Goal: Check status: Check status

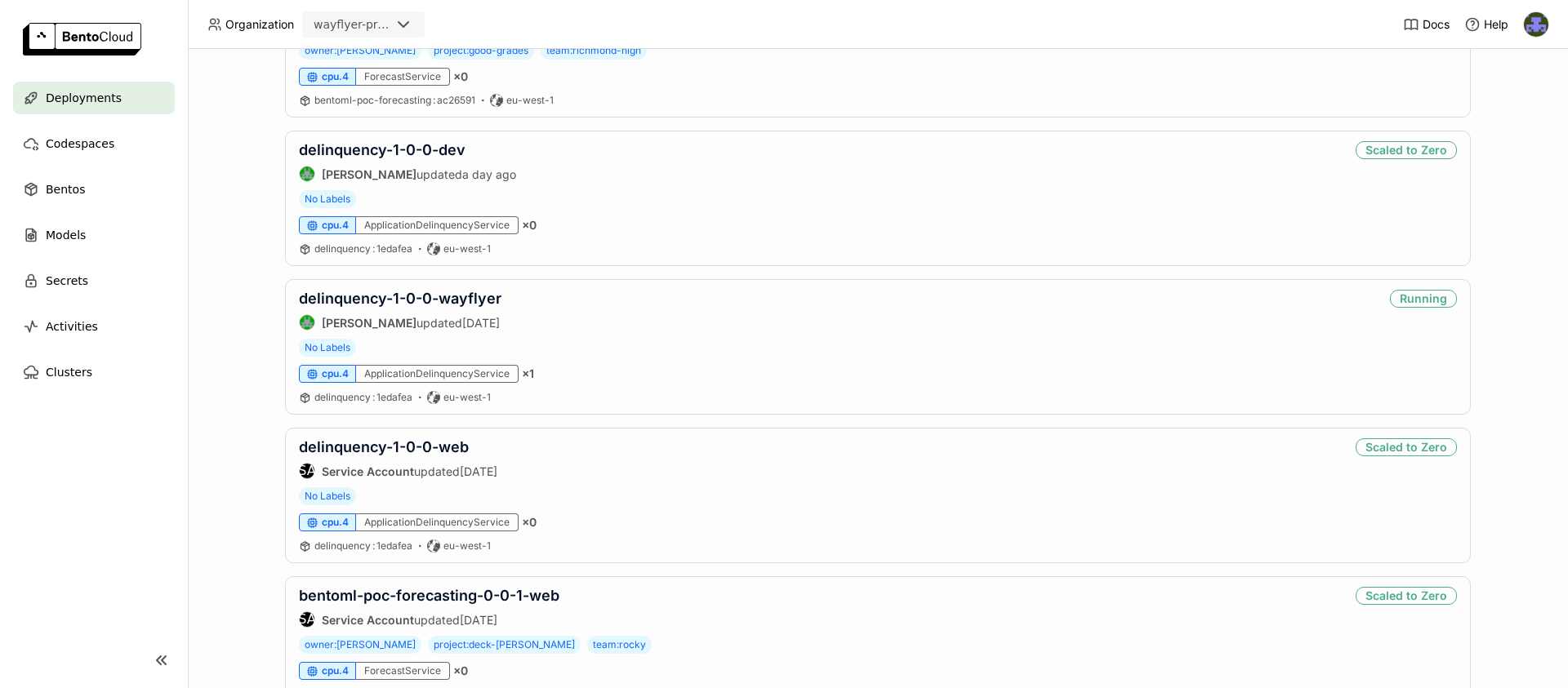
scroll to position [619, 0]
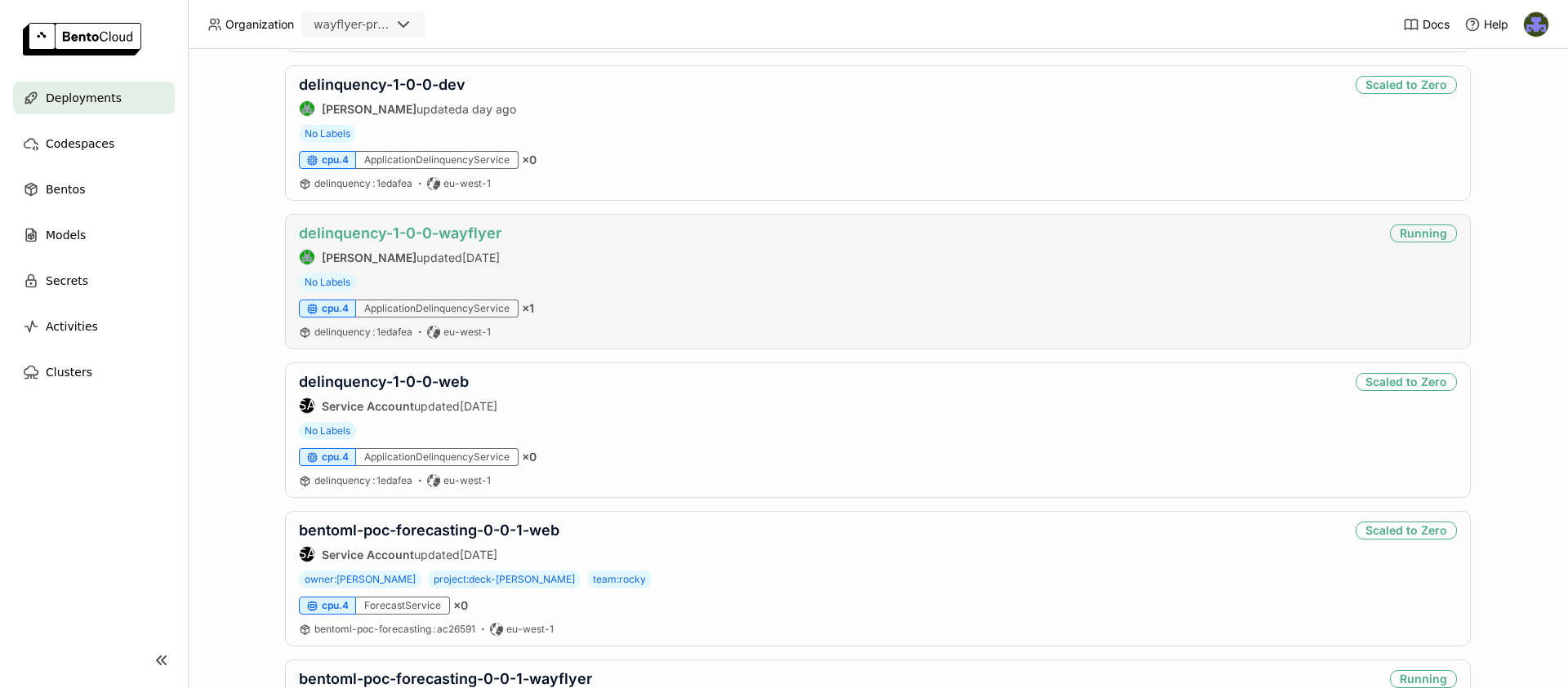
click at [432, 232] on link "delinquency-1-0-0-wayflyer" at bounding box center [400, 233] width 203 height 17
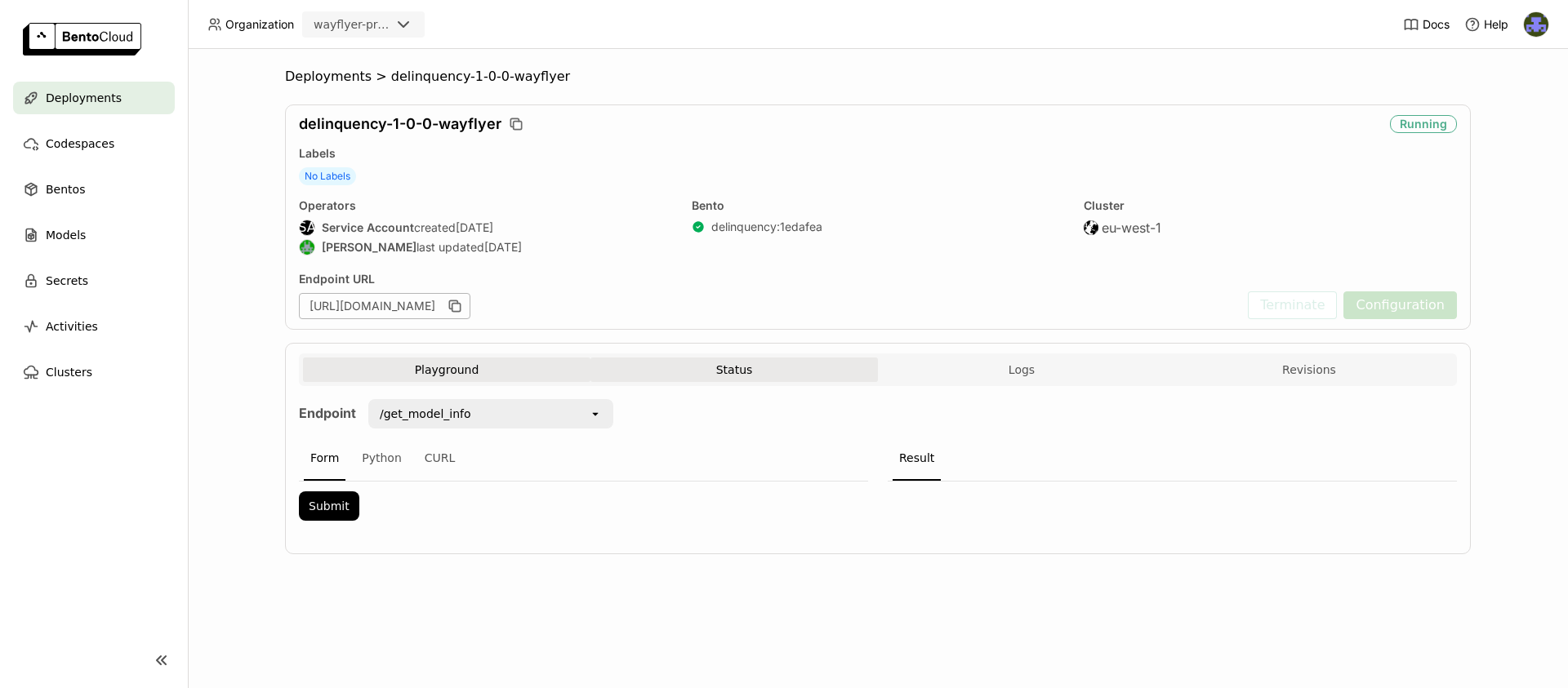
click at [757, 364] on button "Status" at bounding box center [734, 370] width 288 height 25
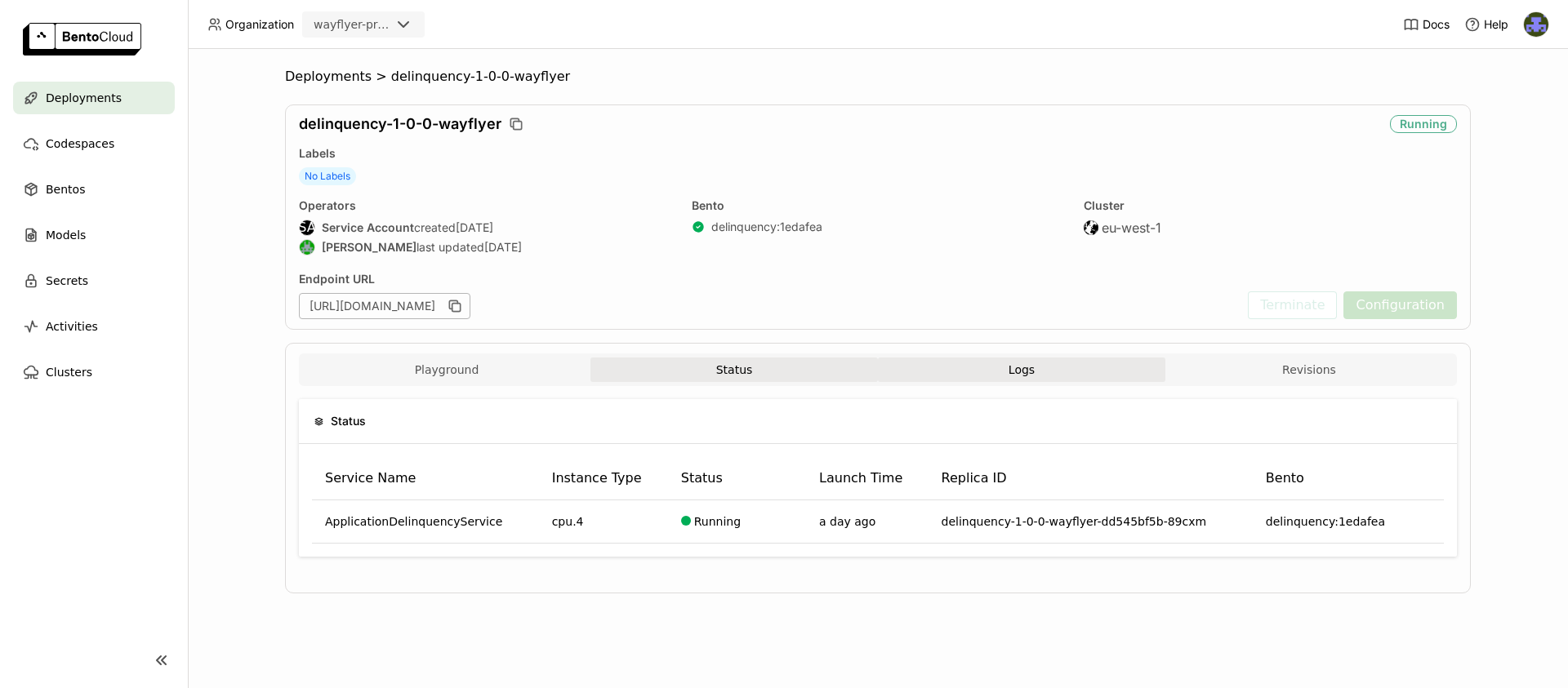
click at [1078, 376] on button "Logs" at bounding box center [1022, 370] width 288 height 25
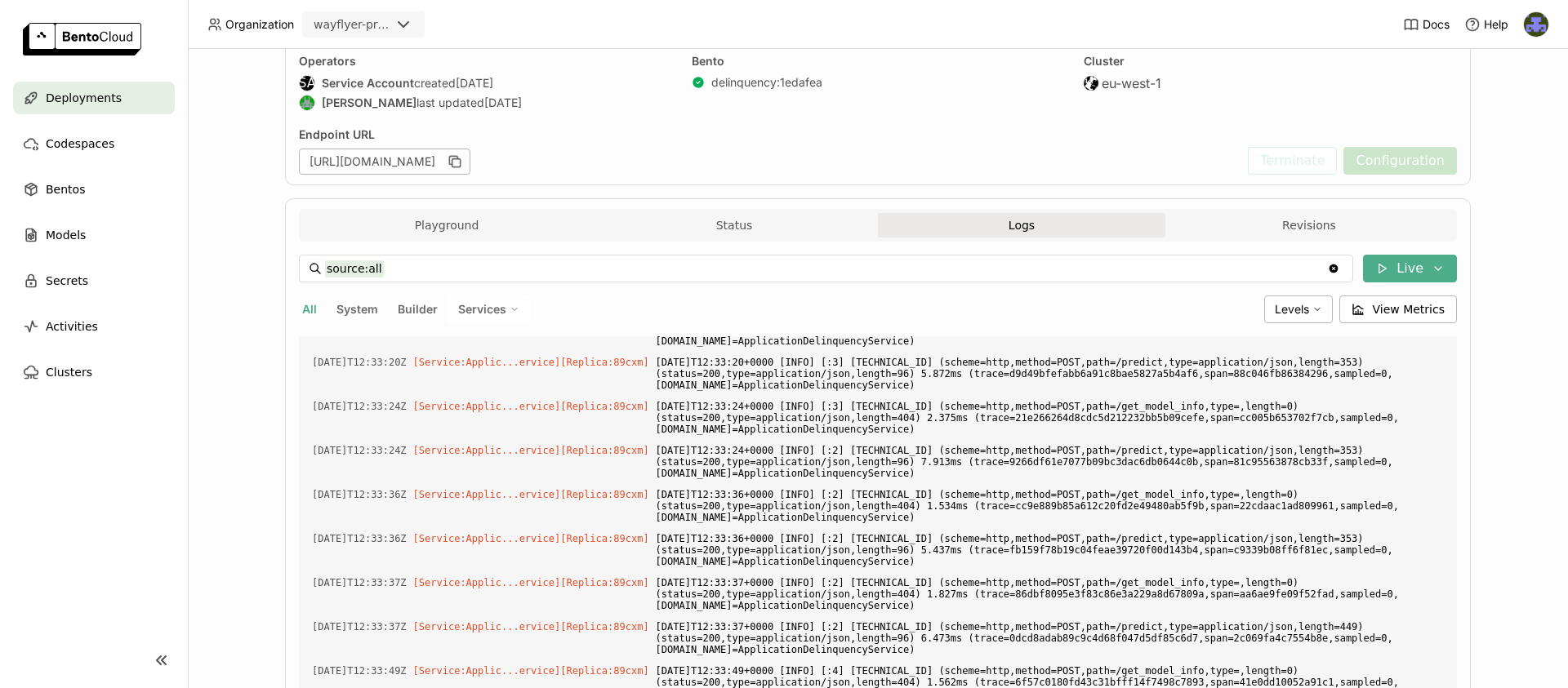
scroll to position [4335, 0]
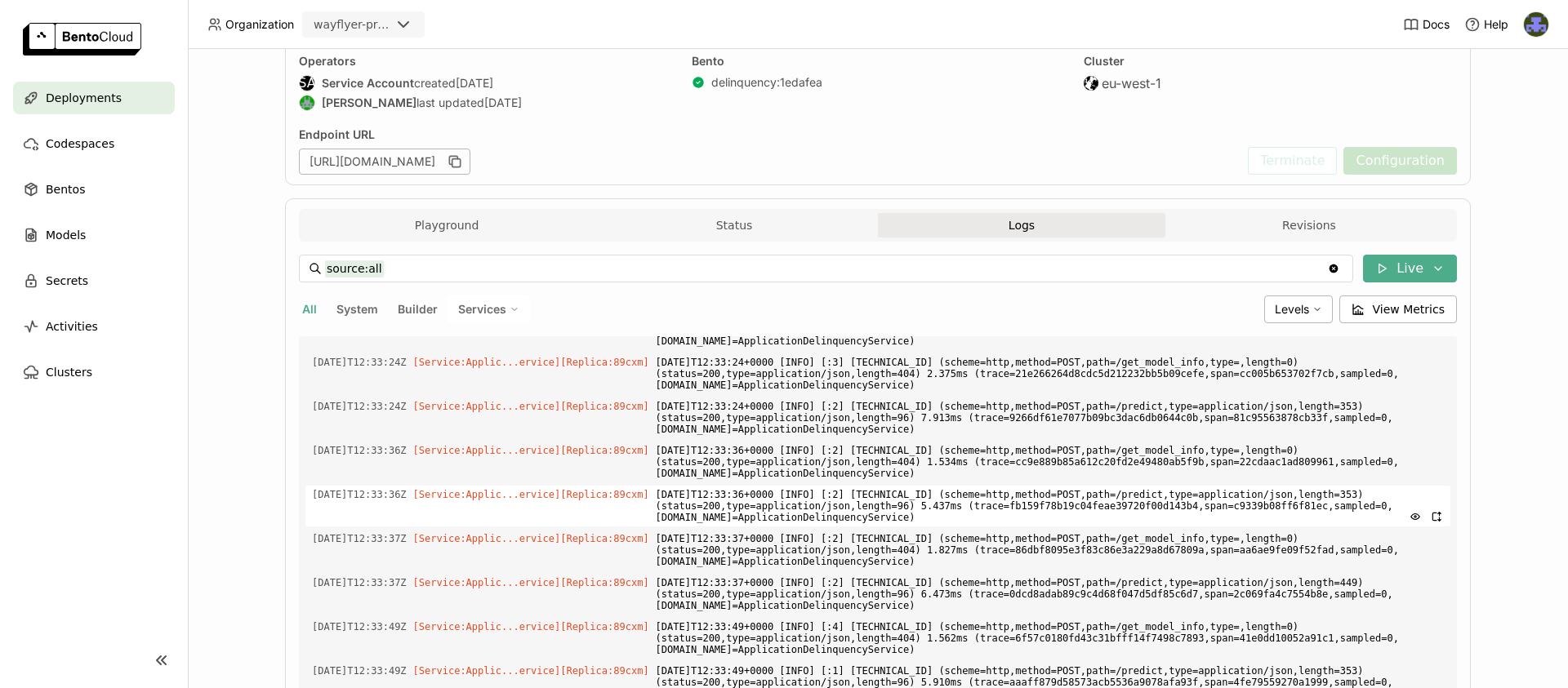
click at [877, 519] on span "[DATE]T12:33:36+0000 [INFO] [:2] [TECHNICAL_ID] (scheme=http,method=POST,path=/…" at bounding box center [1050, 505] width 788 height 41
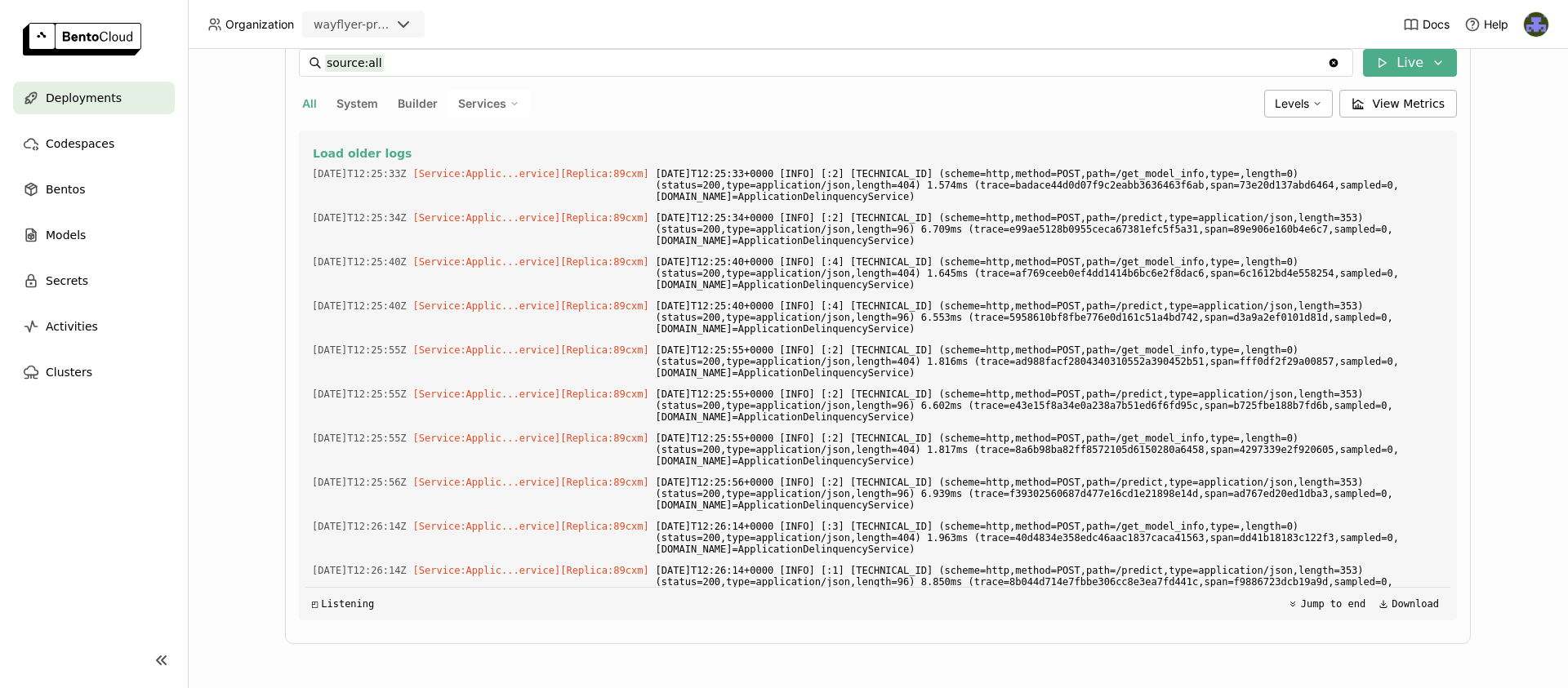
scroll to position [0, 0]
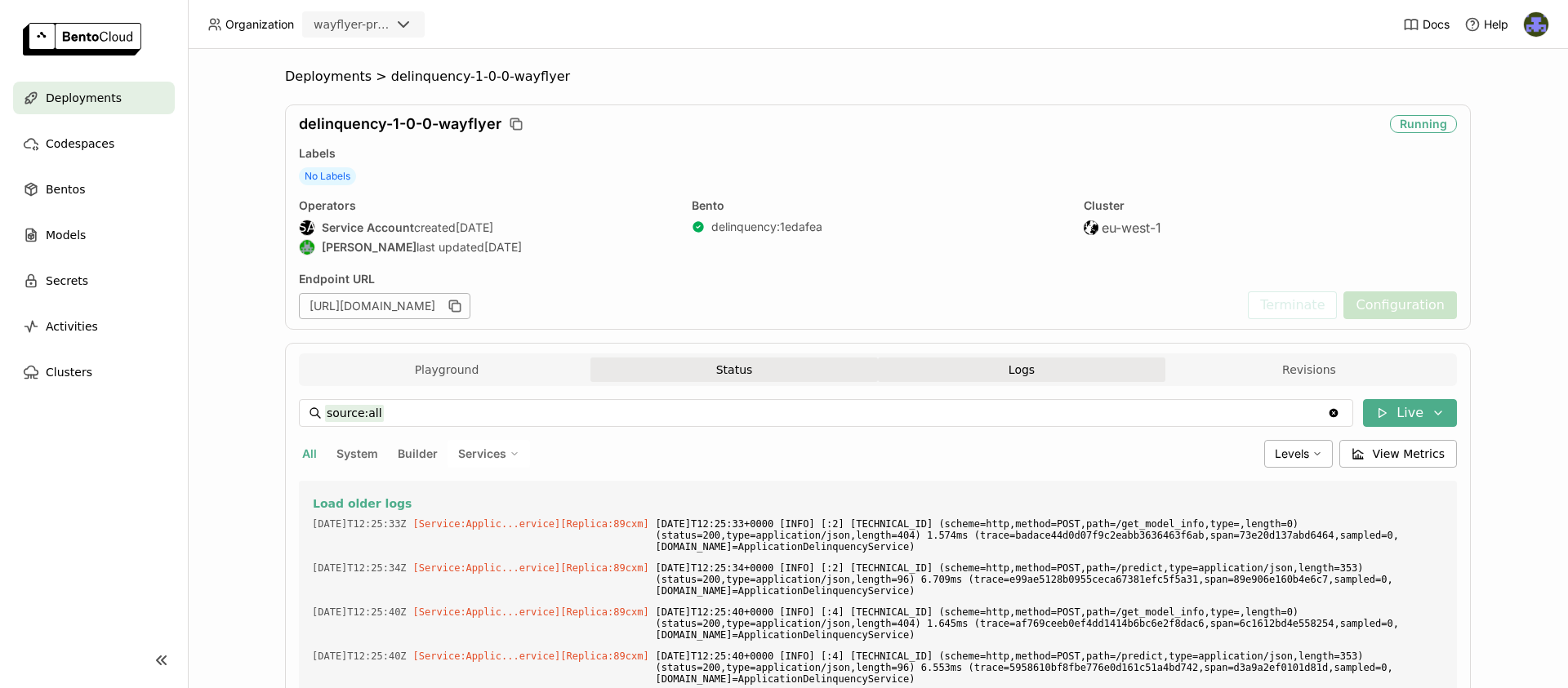
click at [773, 379] on button "Status" at bounding box center [734, 370] width 288 height 25
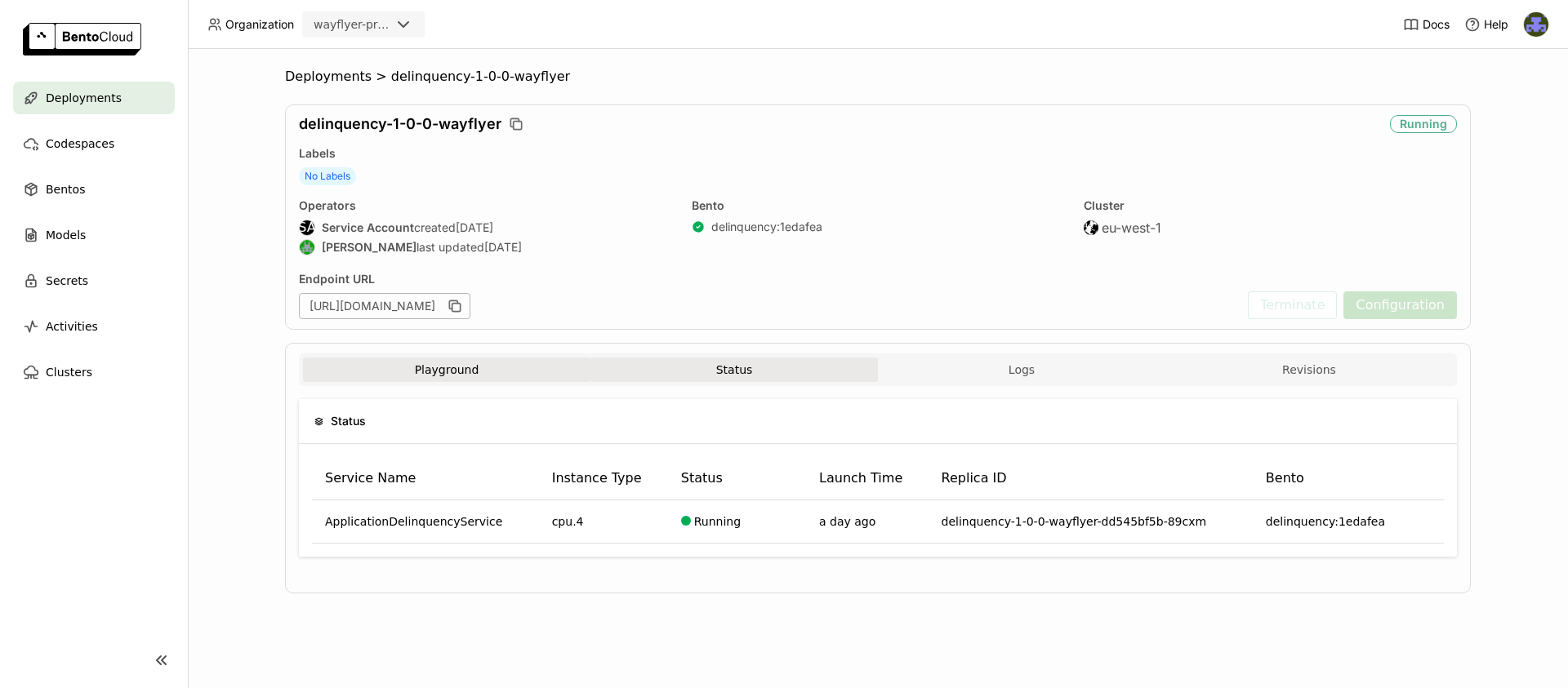
click at [536, 368] on button "Playground" at bounding box center [447, 370] width 288 height 25
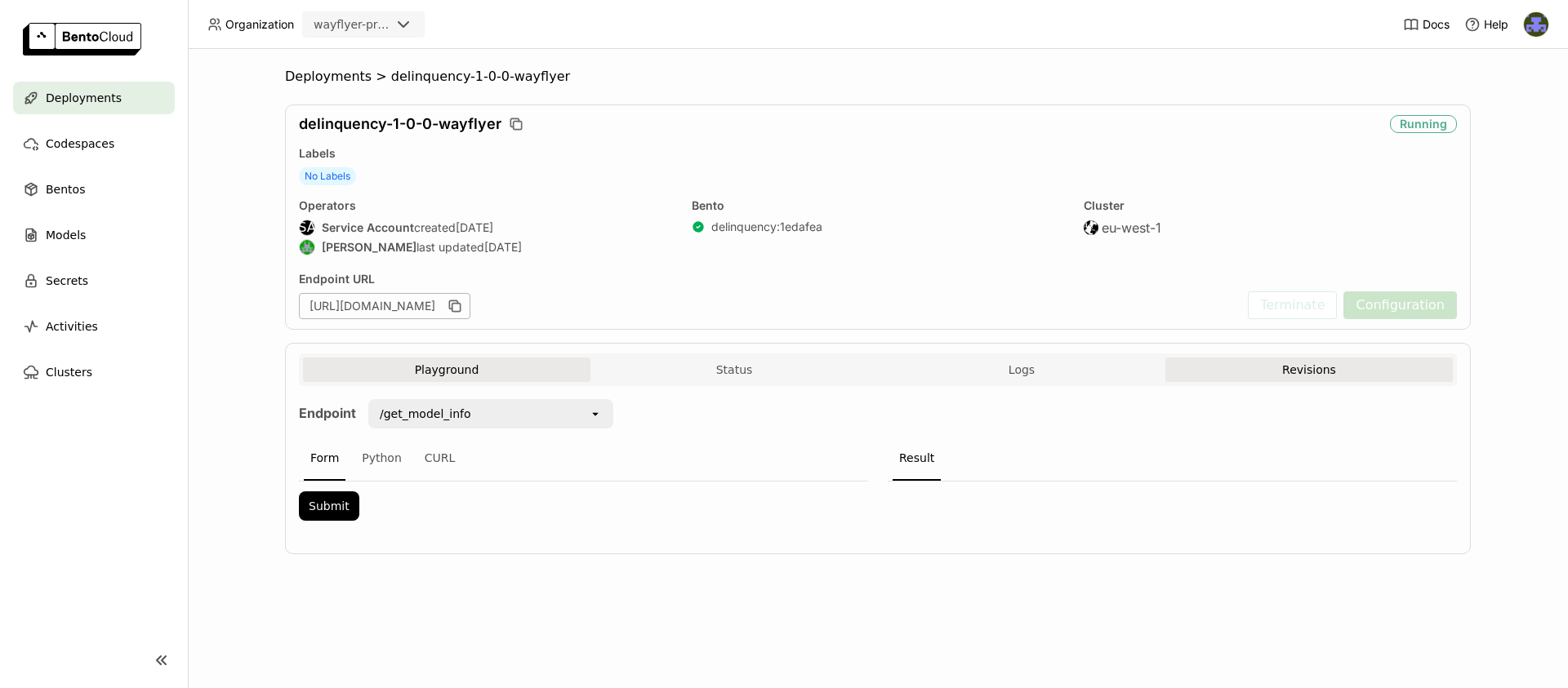
click at [1213, 367] on button "Revisions" at bounding box center [1309, 370] width 288 height 25
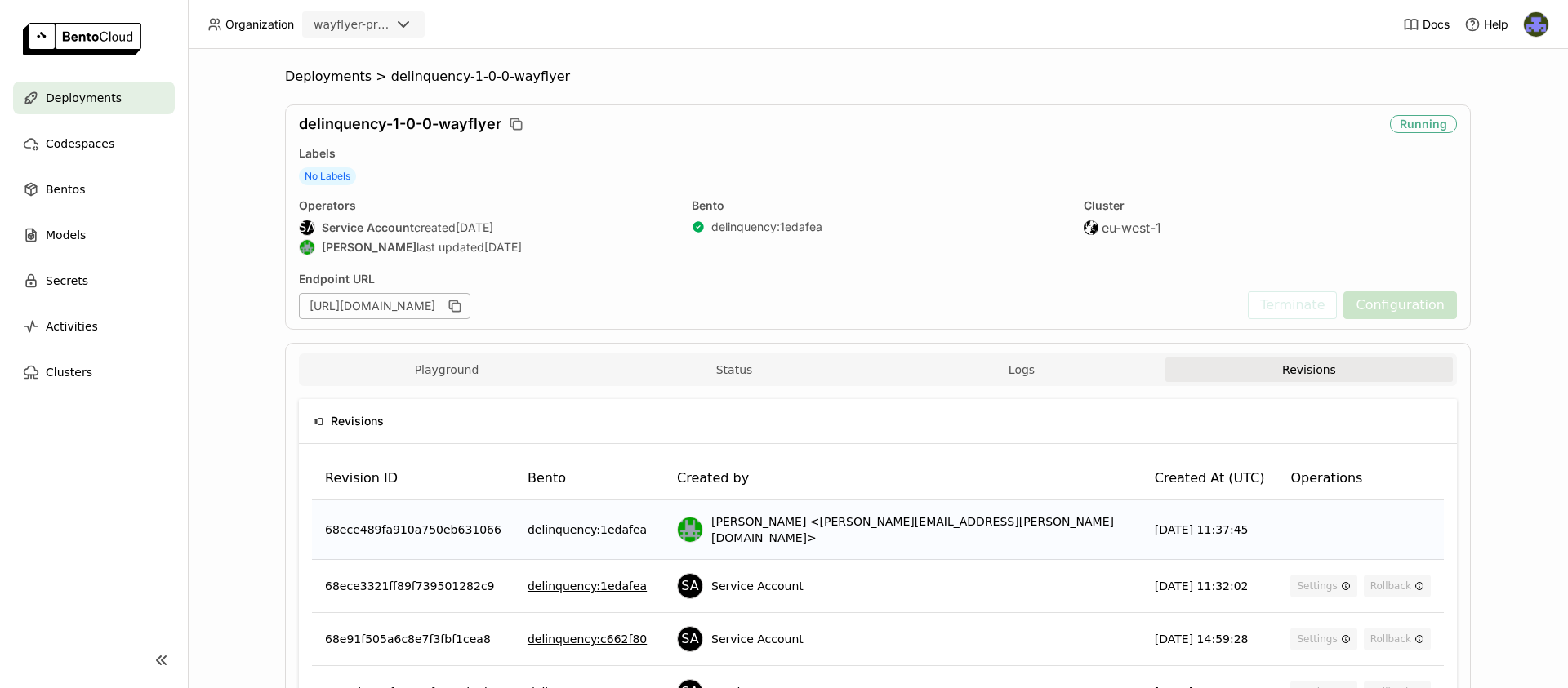
click at [131, 96] on div "Deployments" at bounding box center [94, 98] width 162 height 32
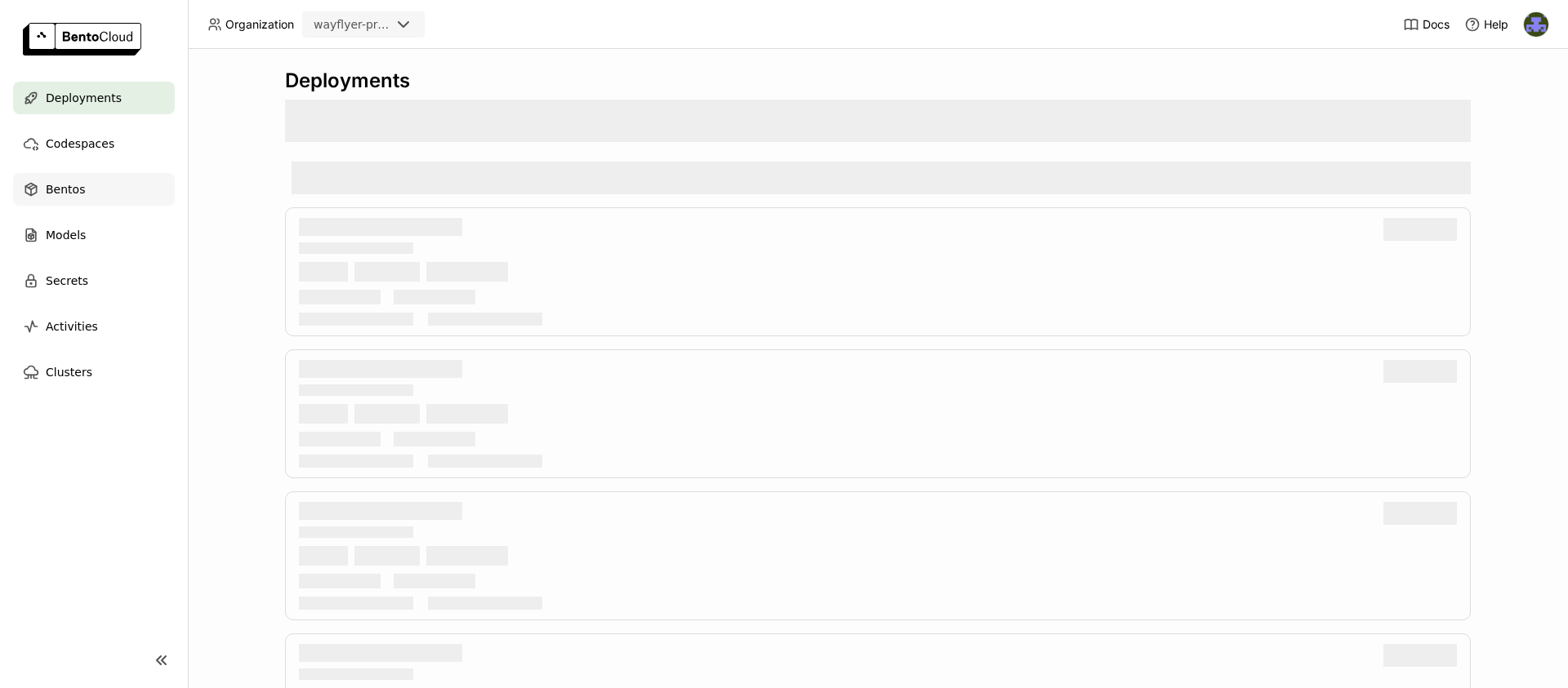
click at [94, 198] on div "Bentos" at bounding box center [94, 189] width 162 height 32
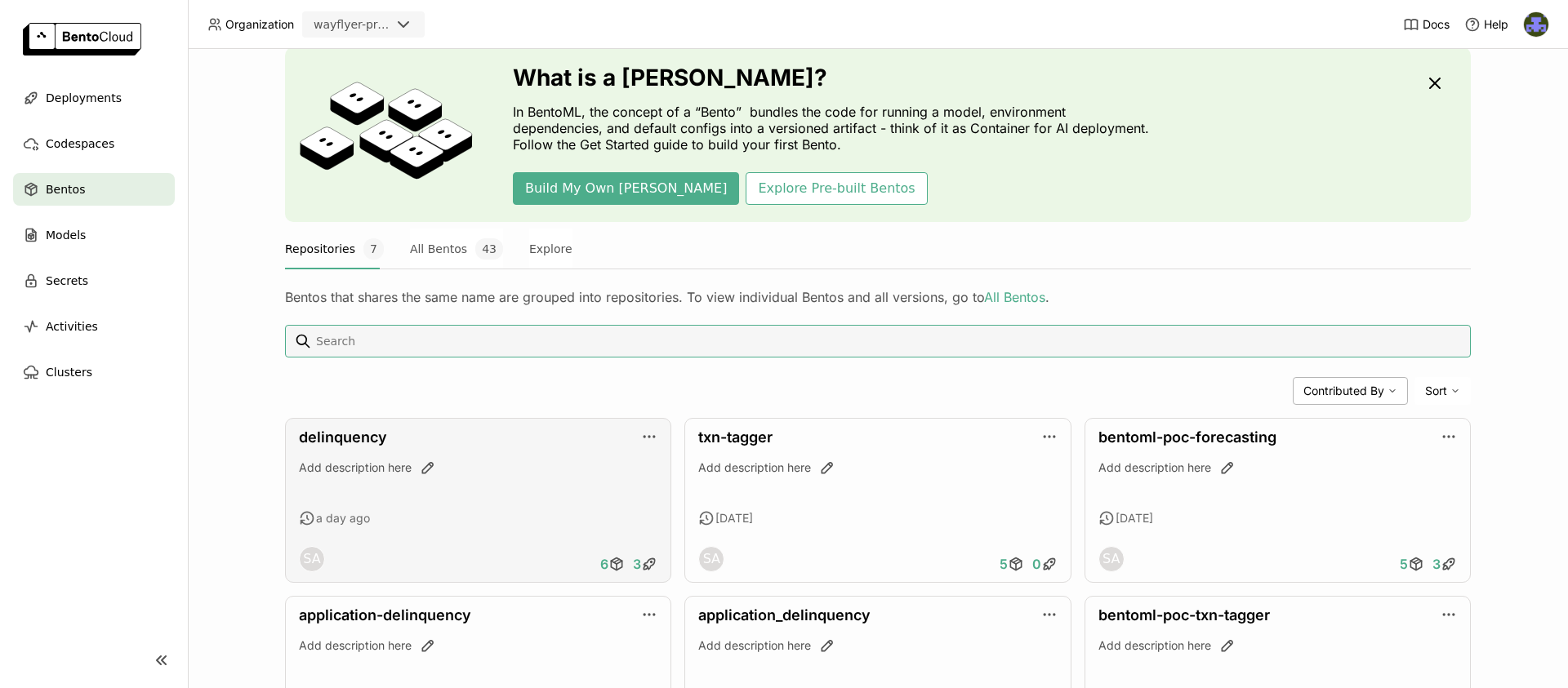
scroll to position [62, 0]
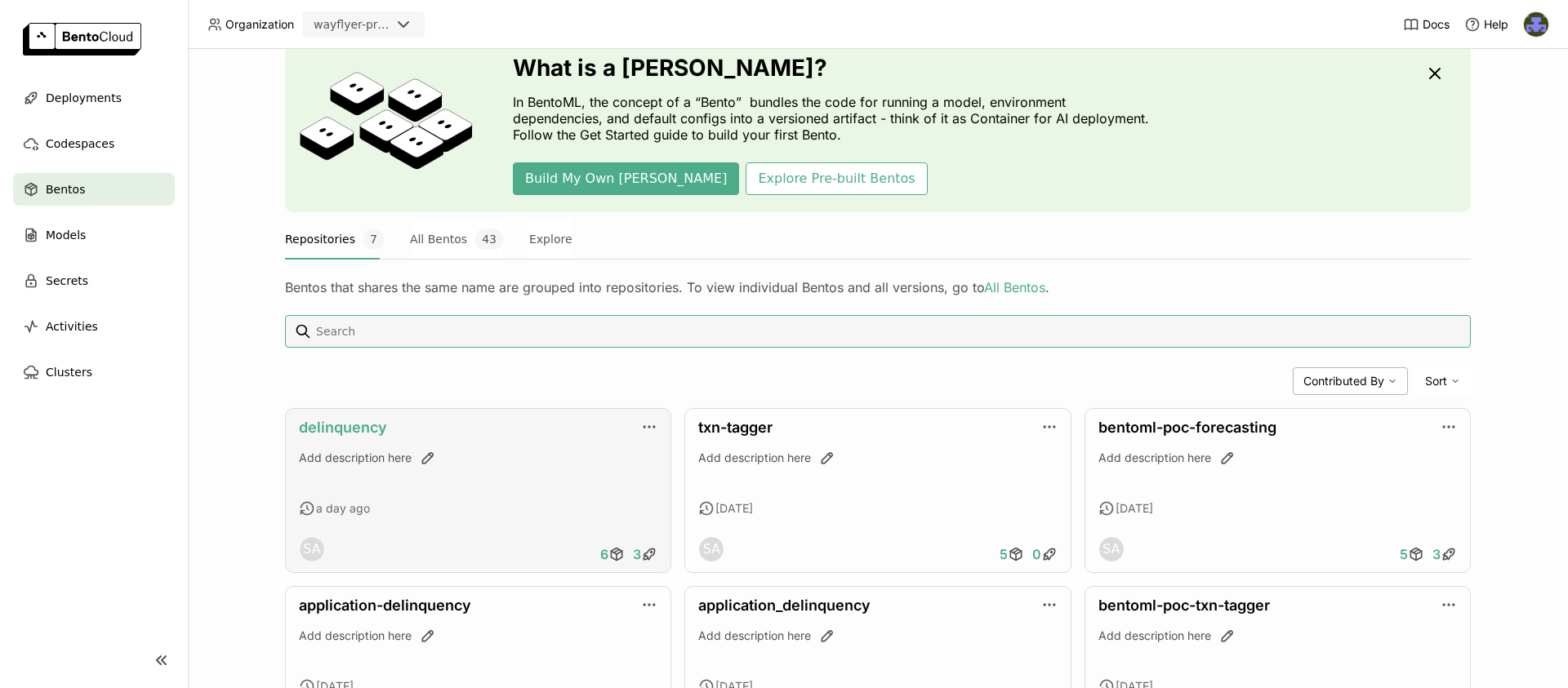
click at [318, 430] on link "delinquency" at bounding box center [343, 427] width 89 height 17
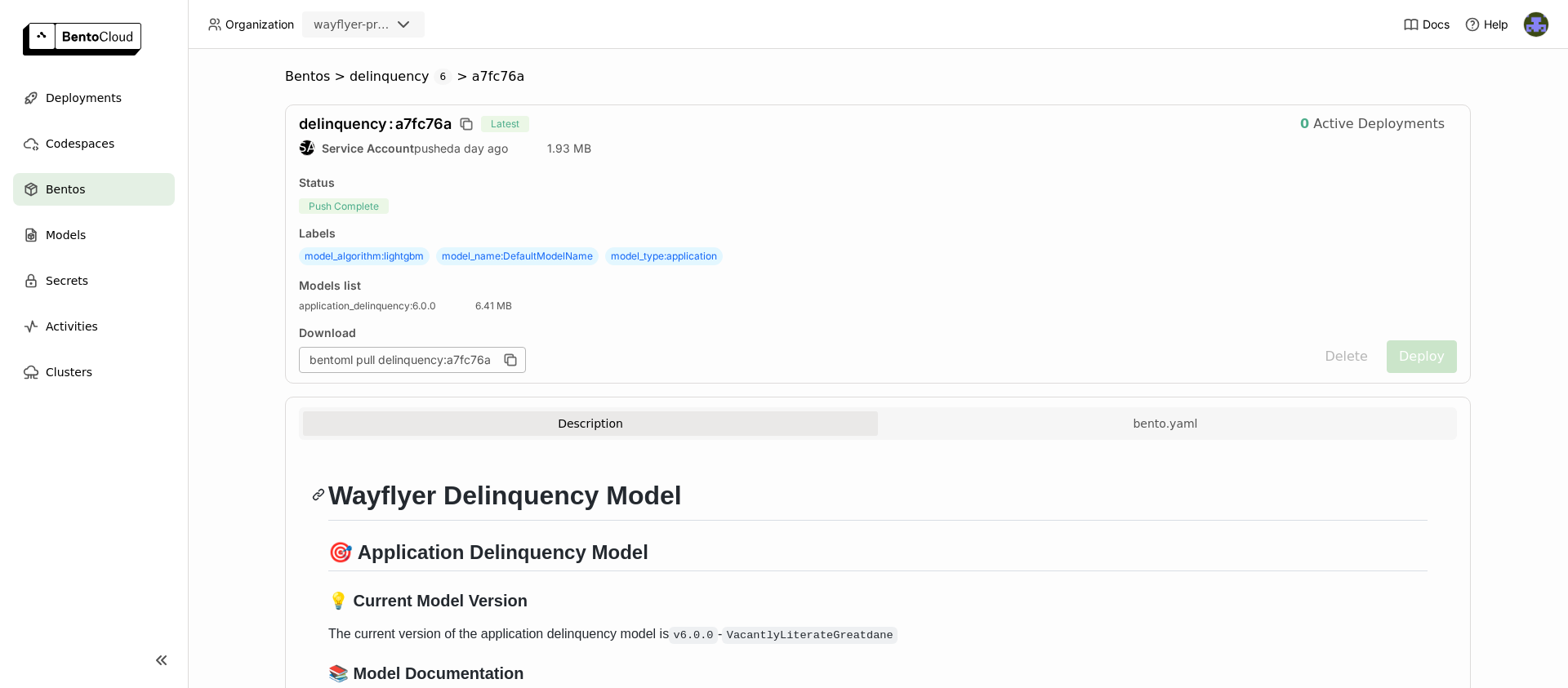
scroll to position [13, 0]
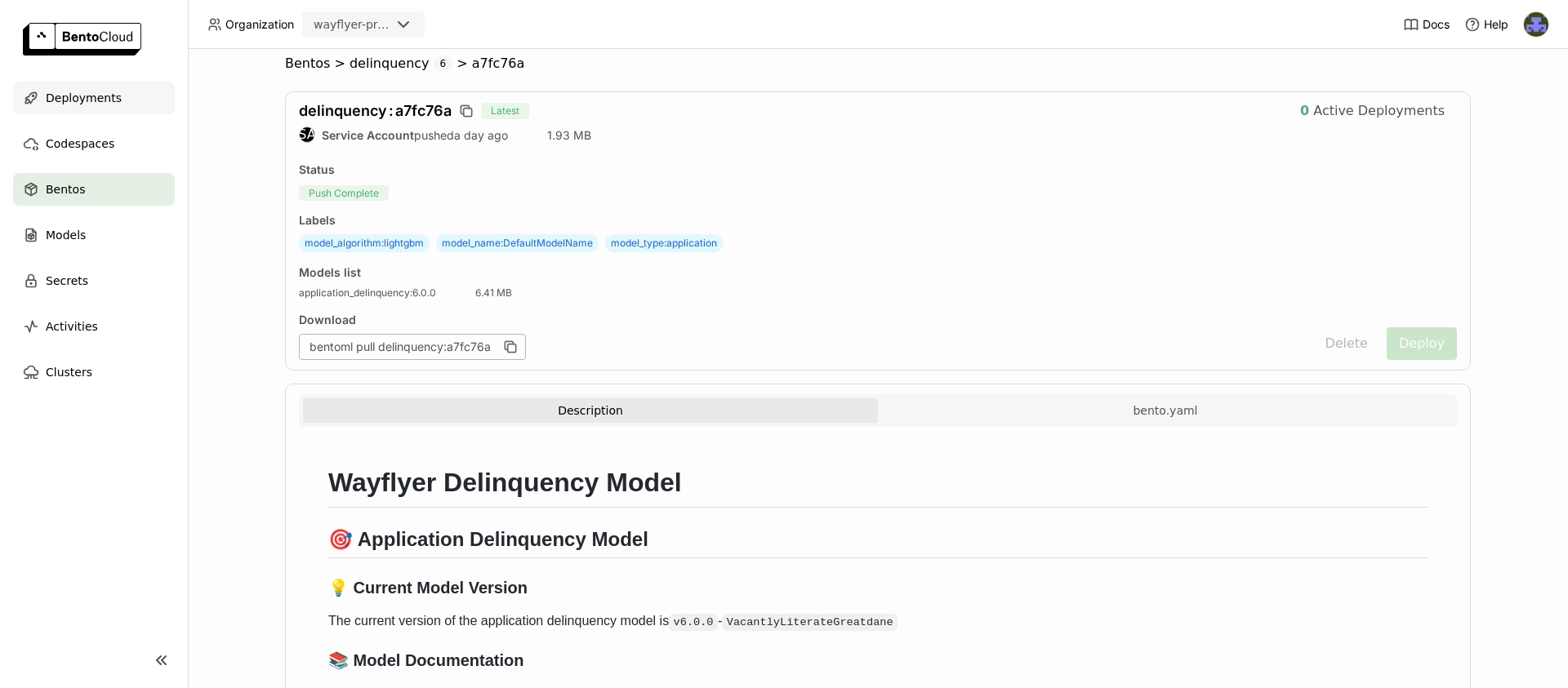
click at [107, 104] on span "Deployments" at bounding box center [84, 98] width 76 height 20
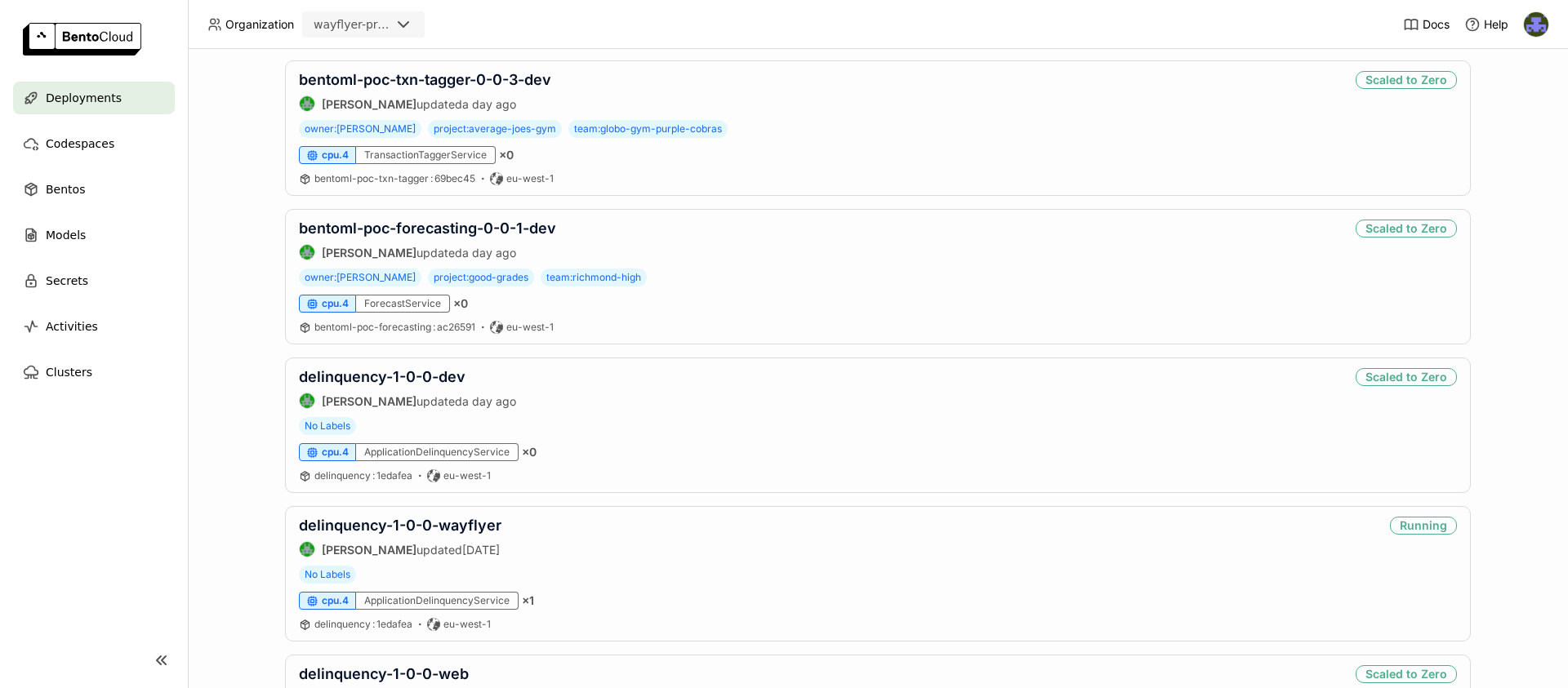
scroll to position [388, 0]
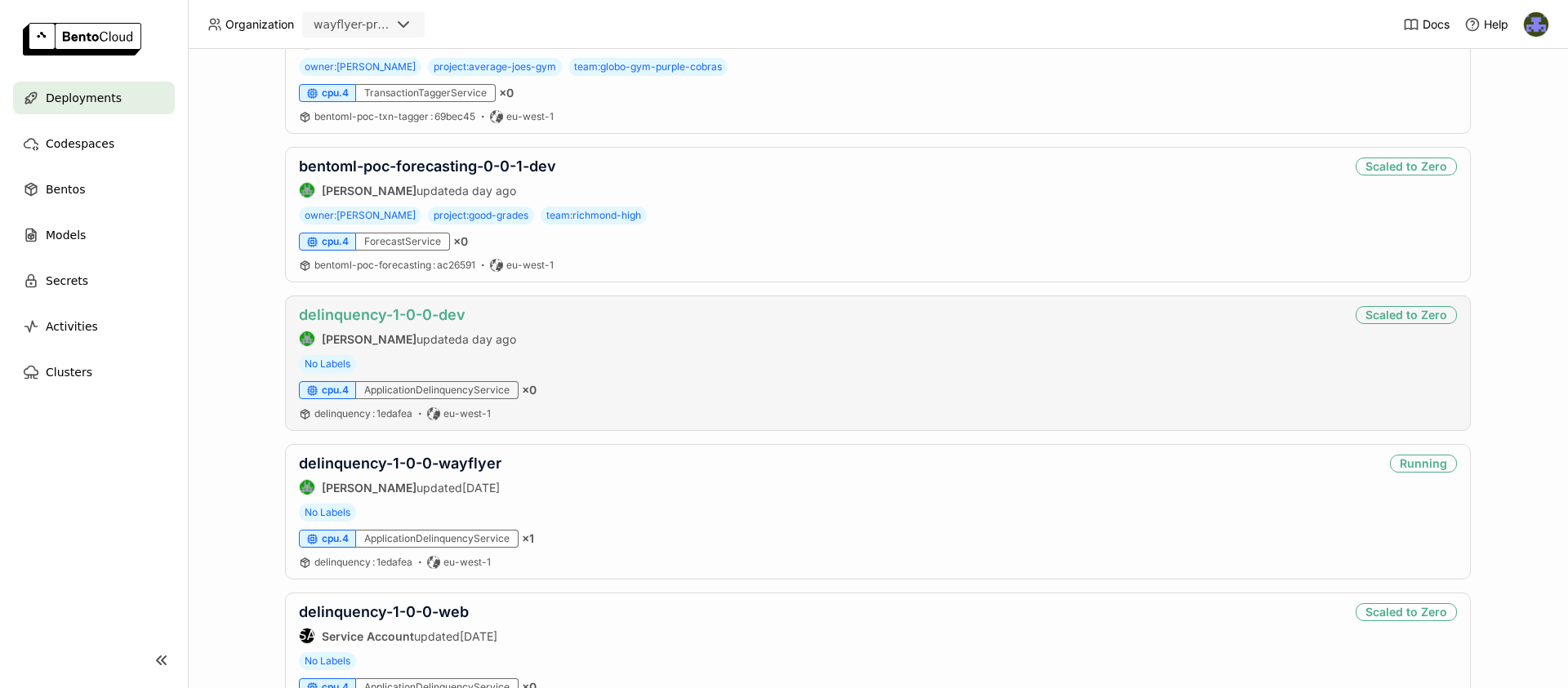
click at [437, 312] on link "delinquency-1-0-0-dev" at bounding box center [382, 315] width 167 height 17
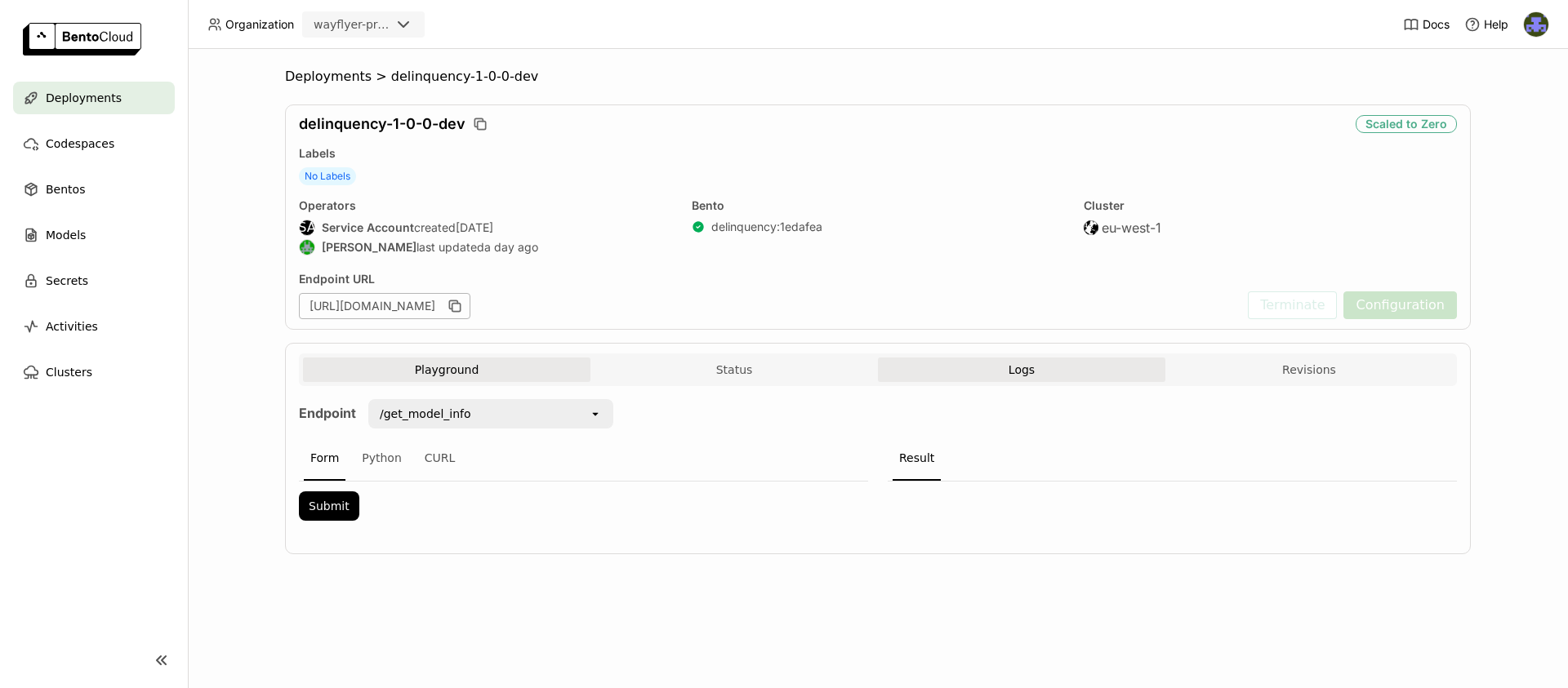
click at [1079, 375] on button "Logs" at bounding box center [1022, 370] width 288 height 25
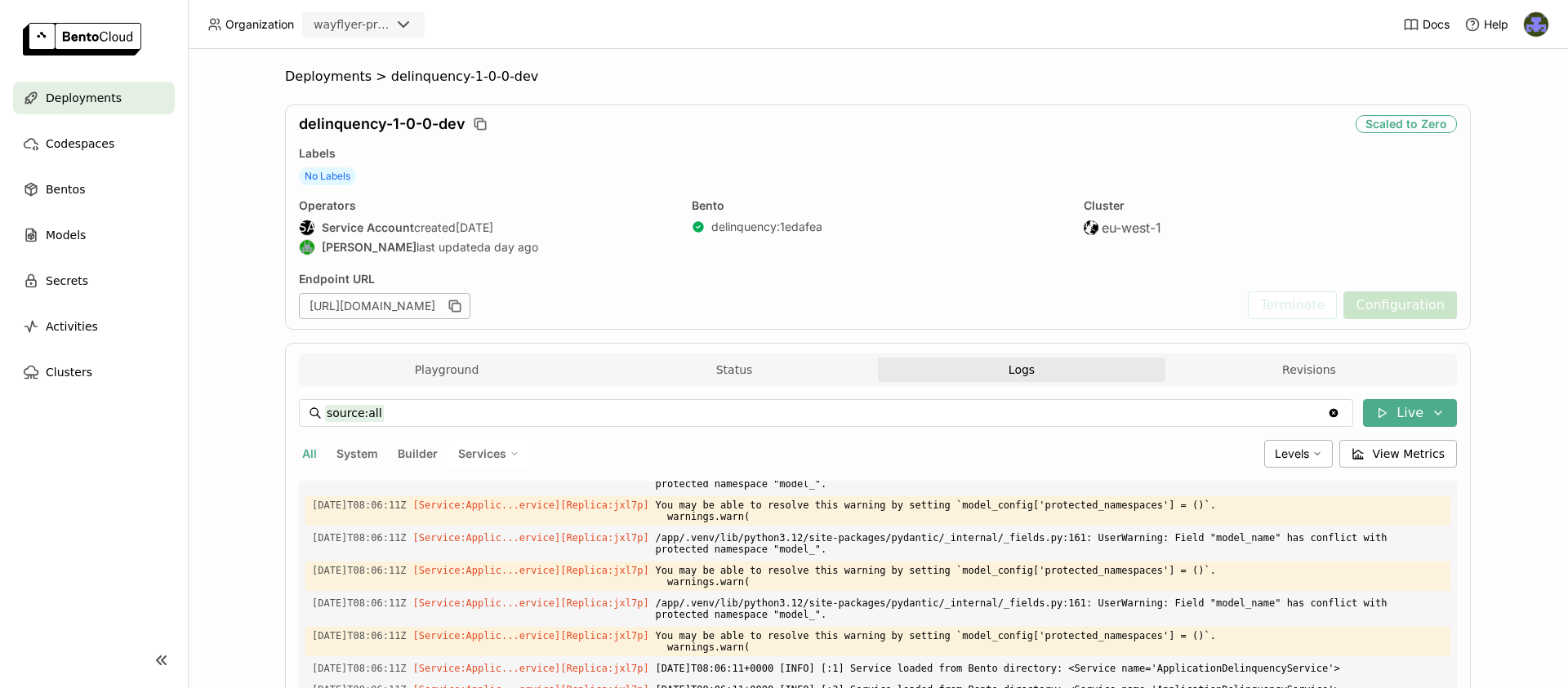
scroll to position [2247, 0]
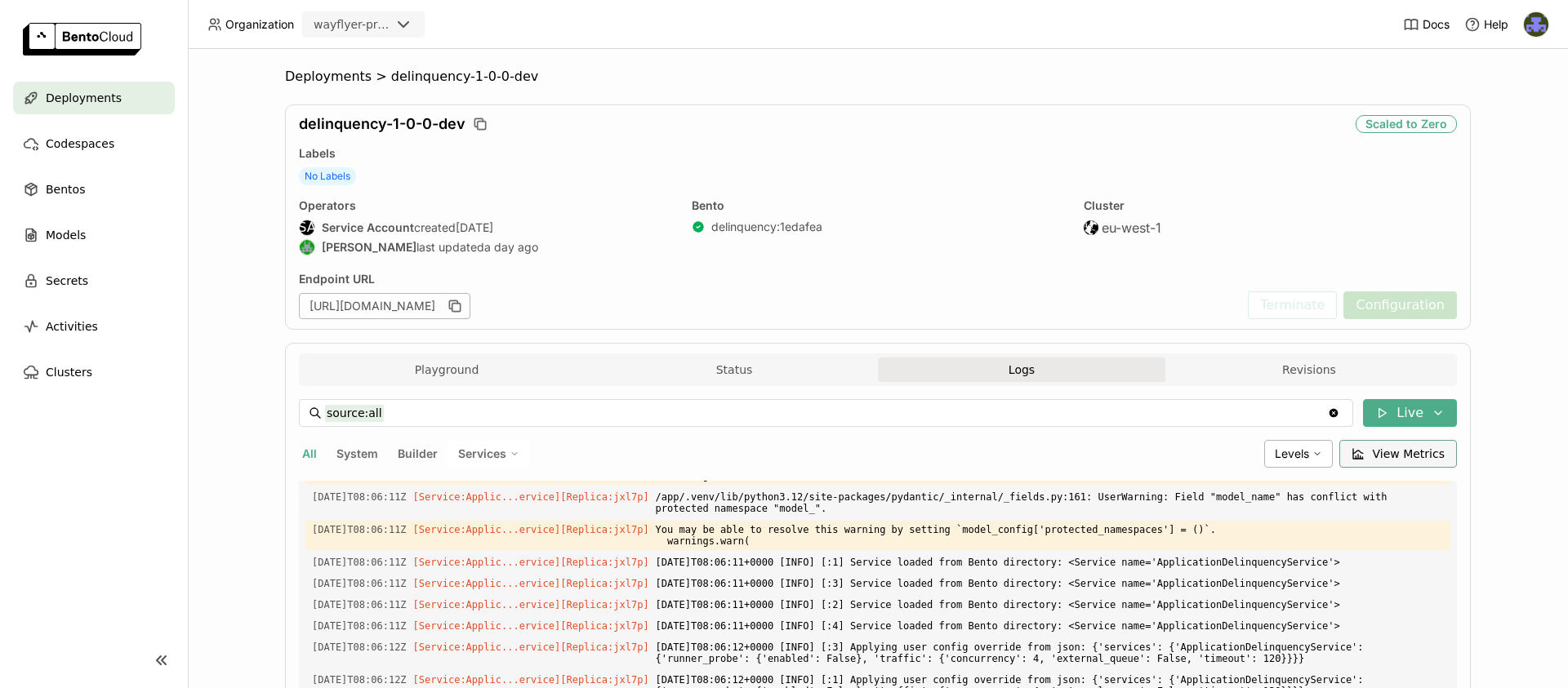
click at [1431, 456] on span "View Metrics" at bounding box center [1409, 453] width 72 height 16
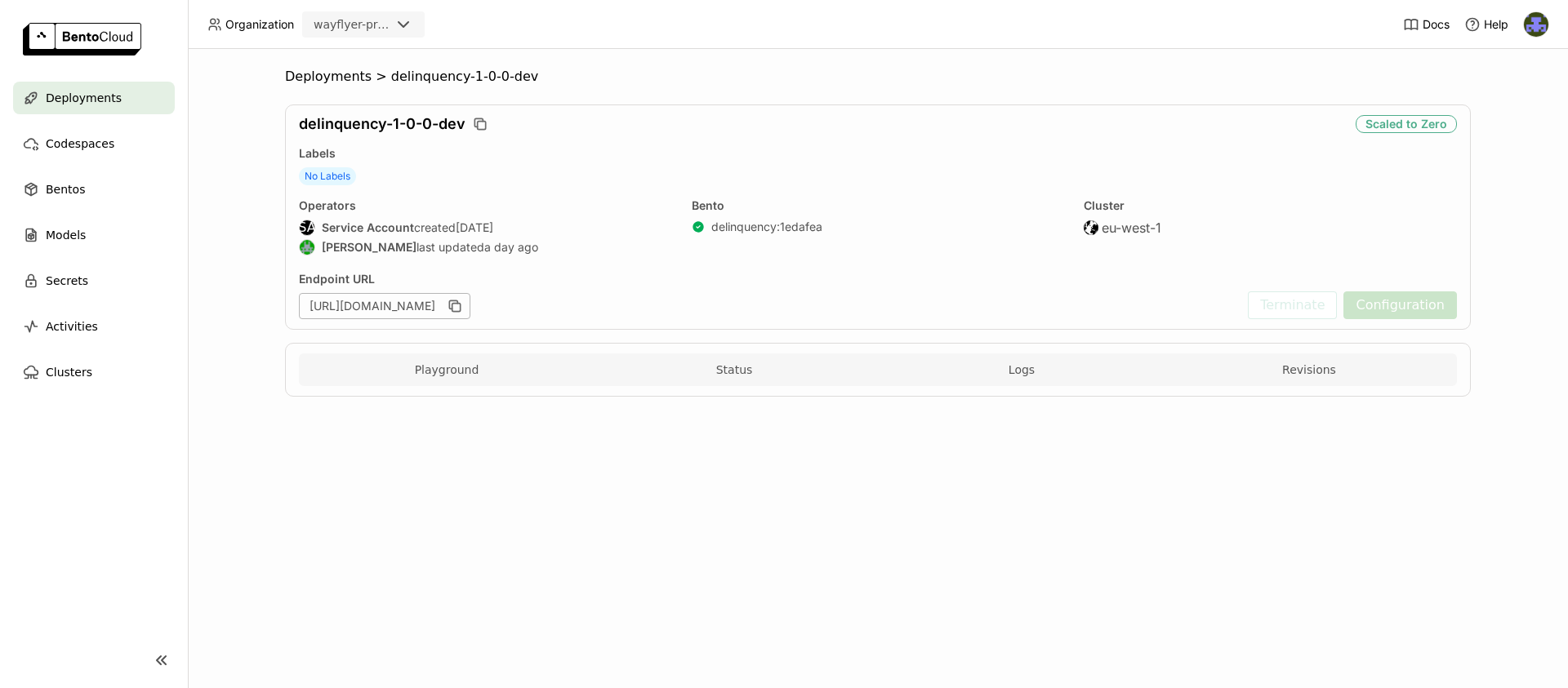
click at [124, 94] on div "Deployments" at bounding box center [94, 98] width 162 height 32
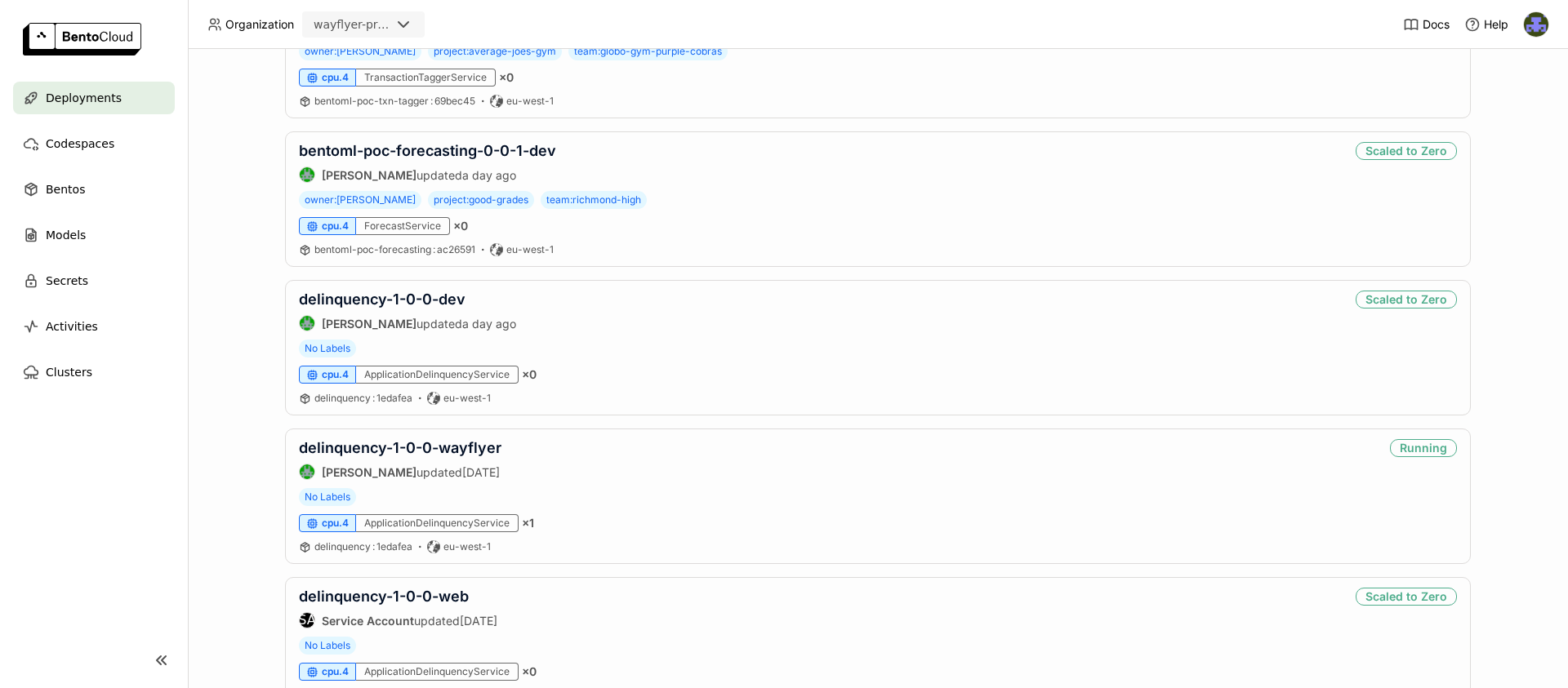
scroll to position [418, 0]
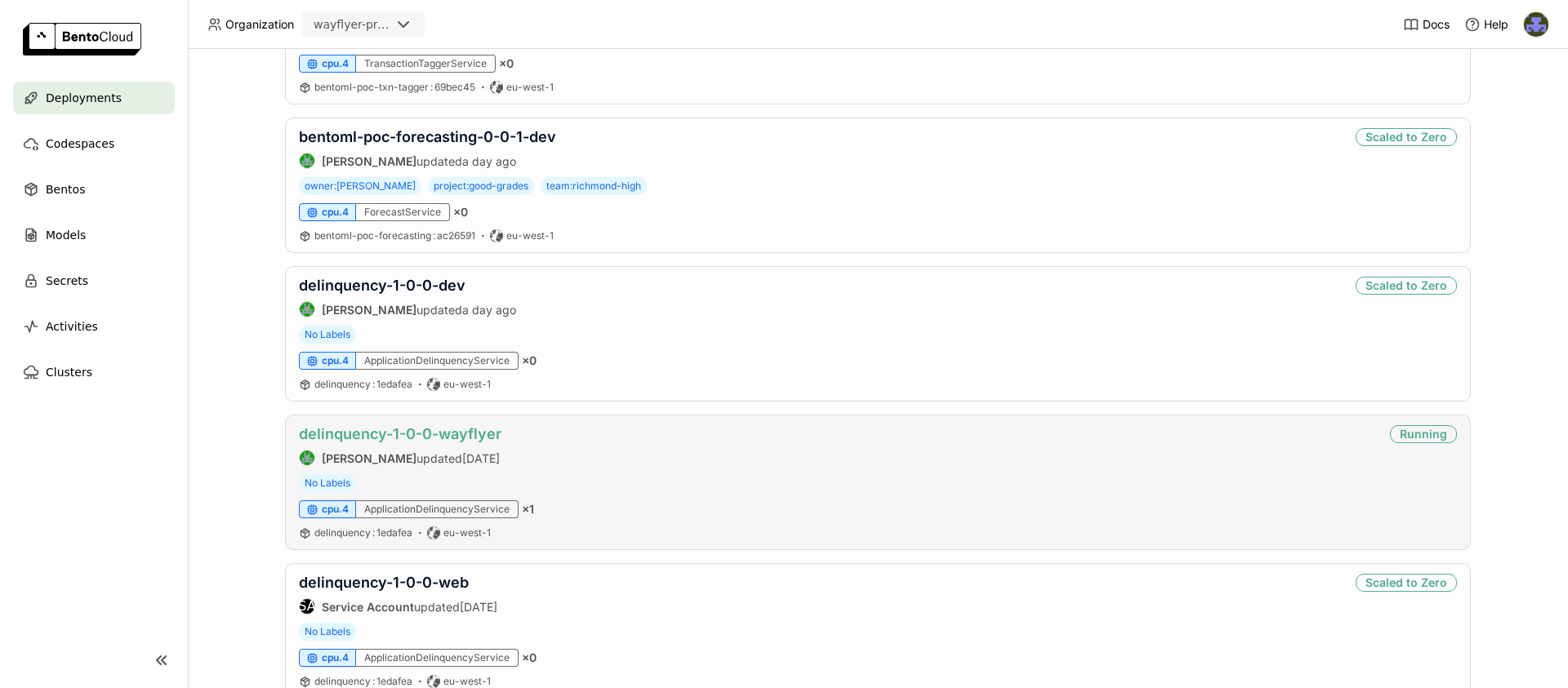
click at [485, 438] on link "delinquency-1-0-0-wayflyer" at bounding box center [400, 434] width 203 height 17
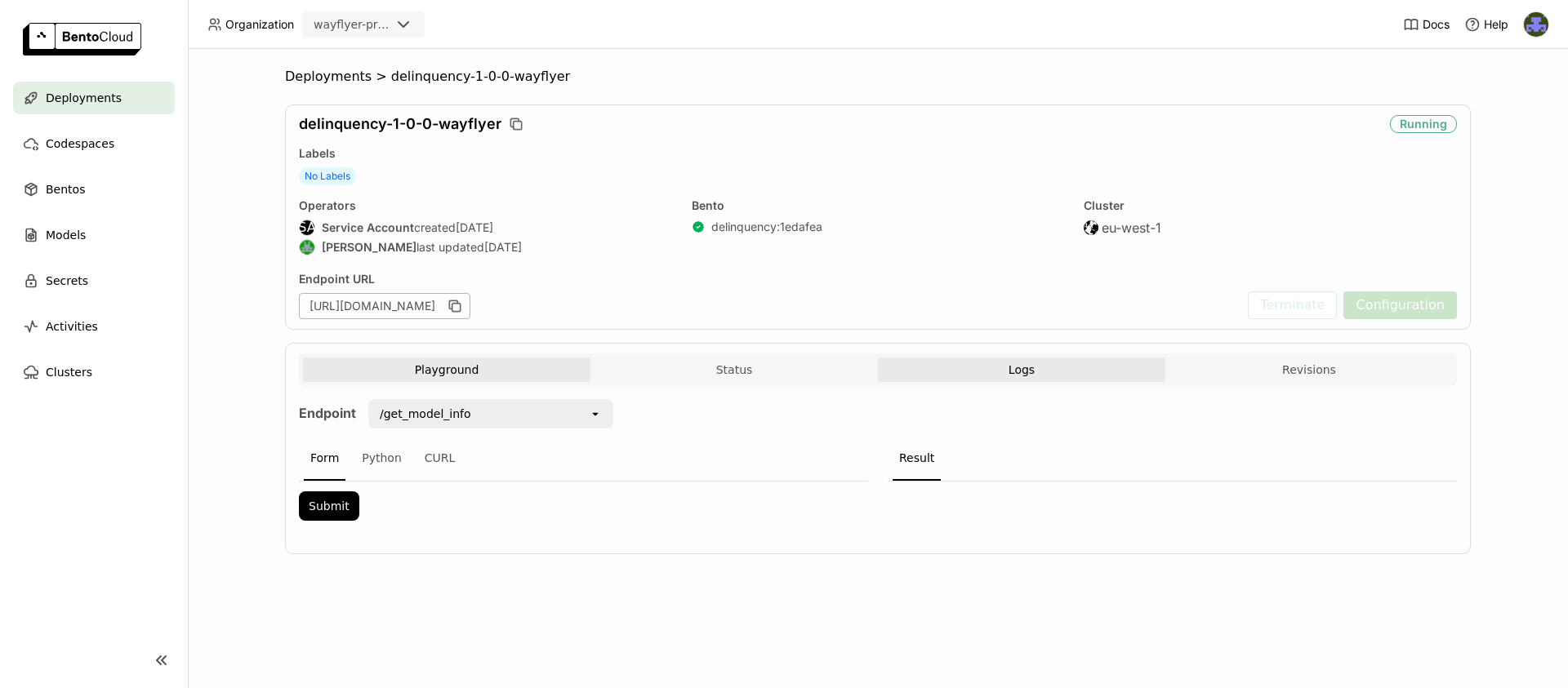
click at [1062, 372] on button "Logs" at bounding box center [1022, 370] width 288 height 25
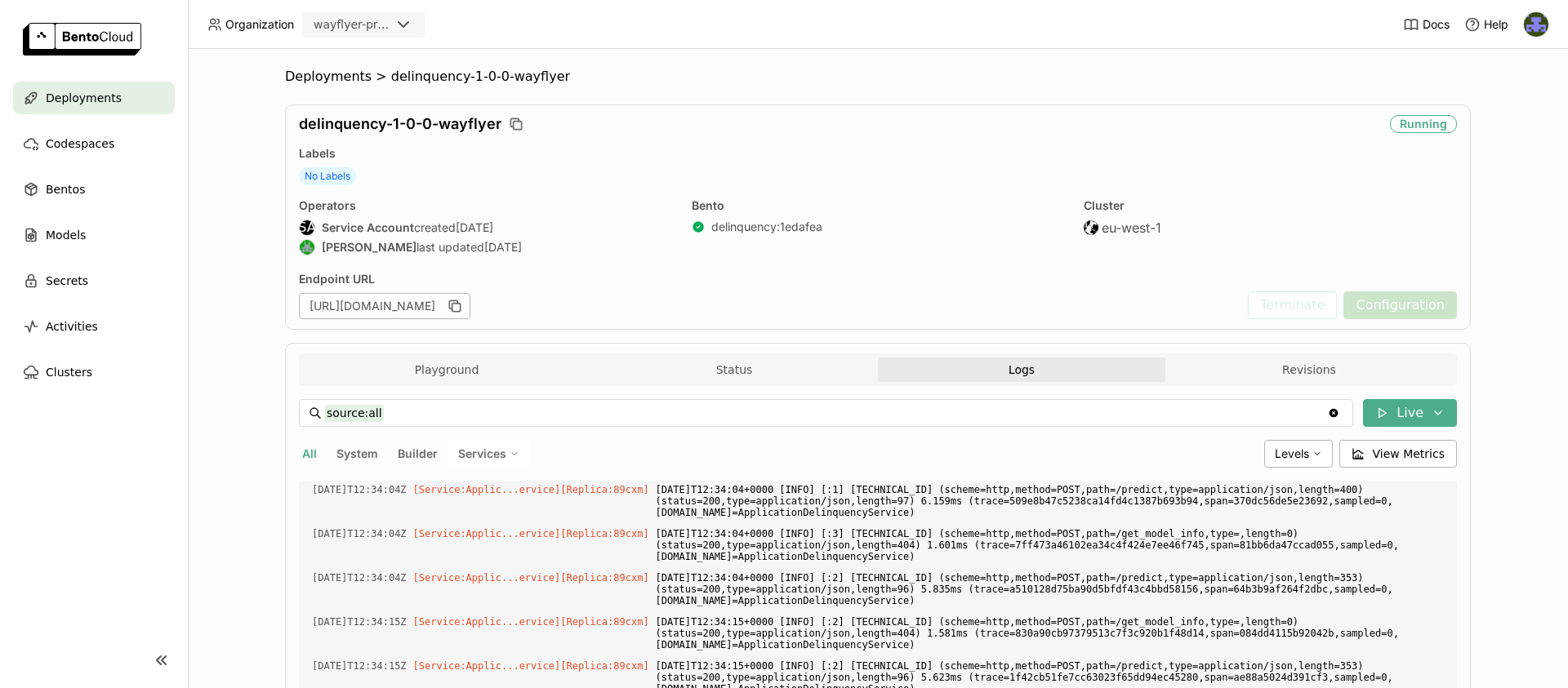
scroll to position [3983, 0]
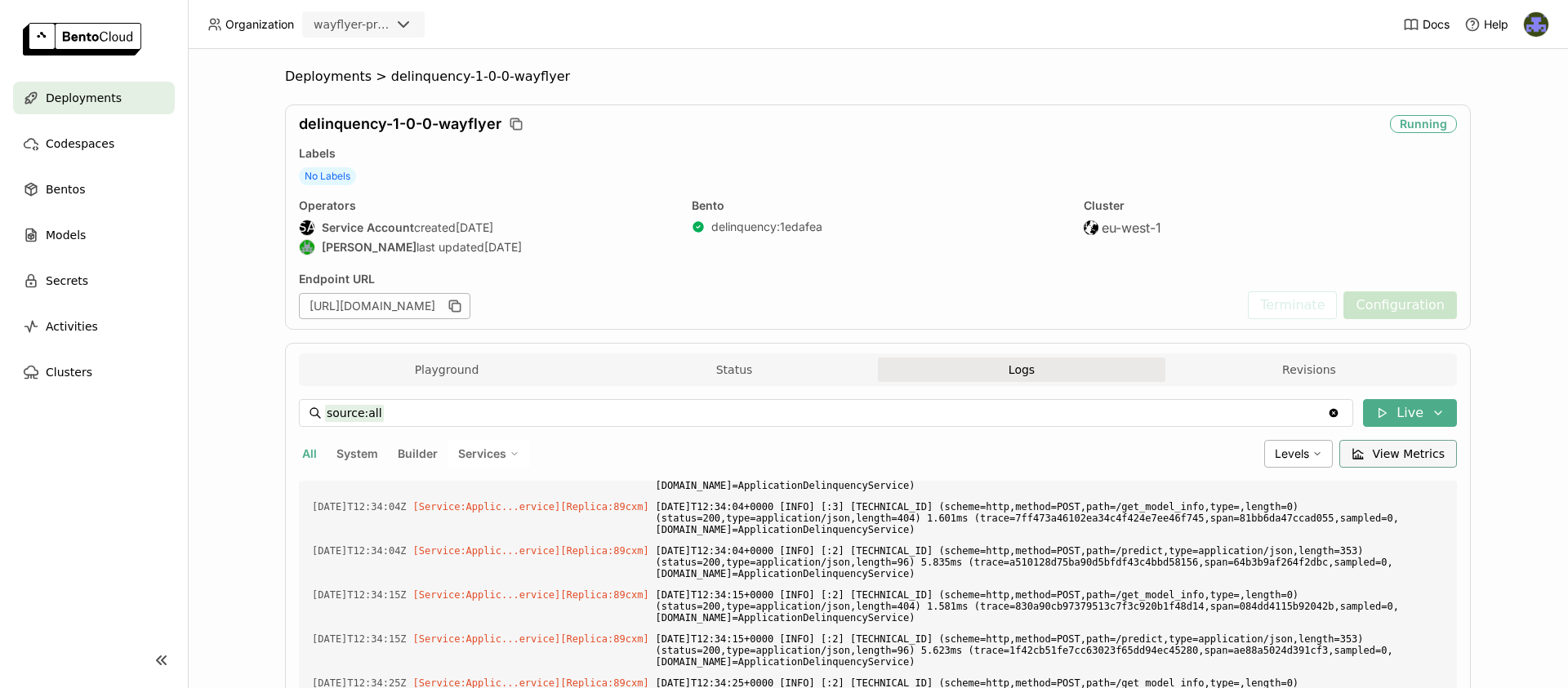
click at [1394, 460] on span "View Metrics" at bounding box center [1409, 453] width 72 height 16
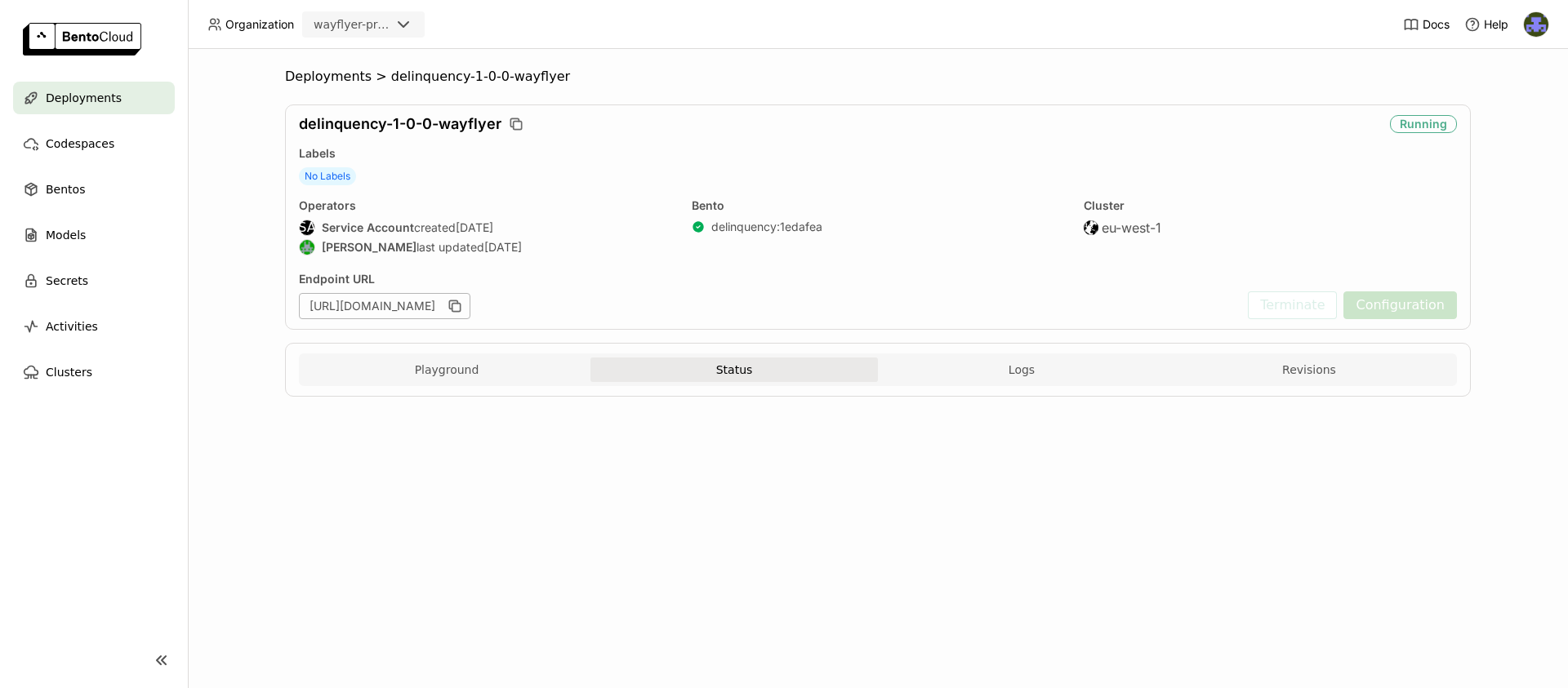
click at [845, 375] on button "Status" at bounding box center [734, 370] width 288 height 25
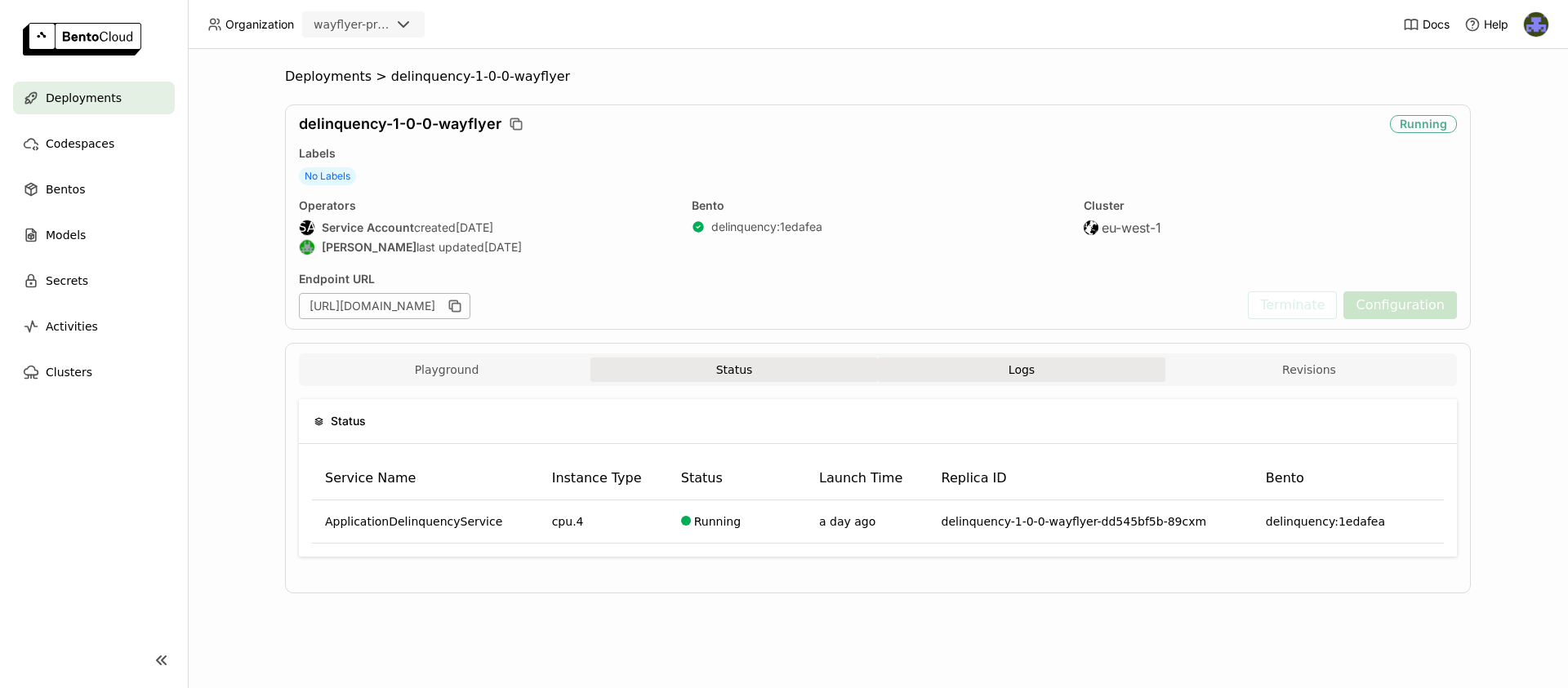
click at [974, 380] on button "Logs" at bounding box center [1022, 370] width 288 height 25
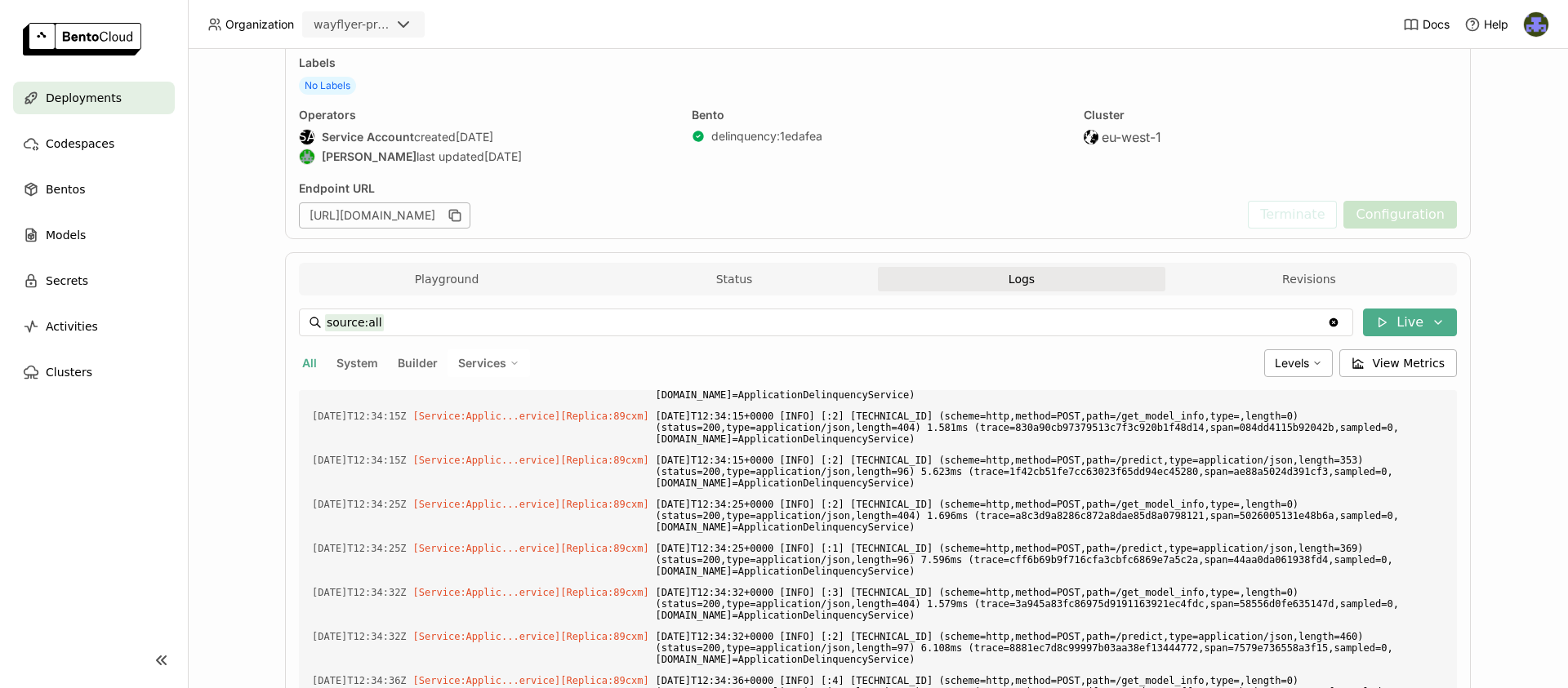
scroll to position [111, 0]
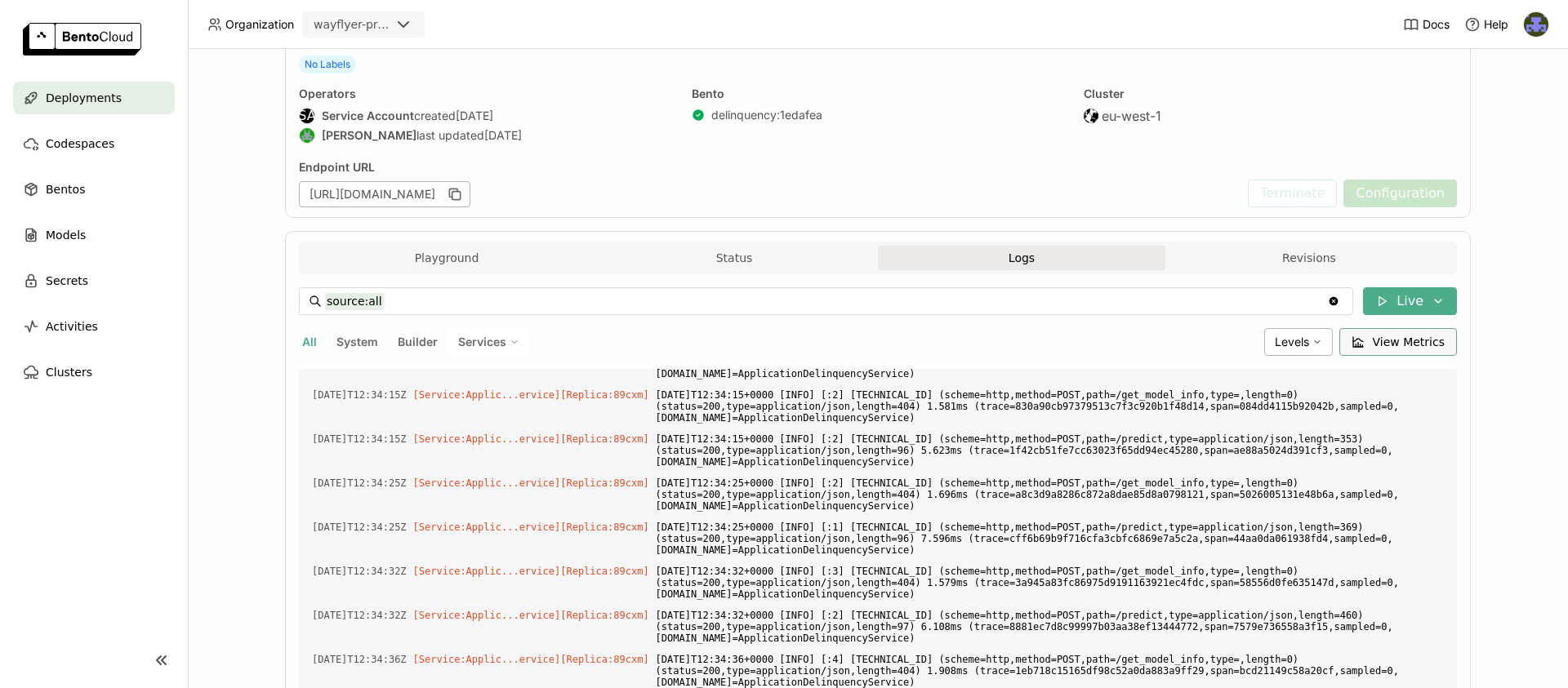
click at [1420, 348] on span "View Metrics" at bounding box center [1409, 342] width 72 height 16
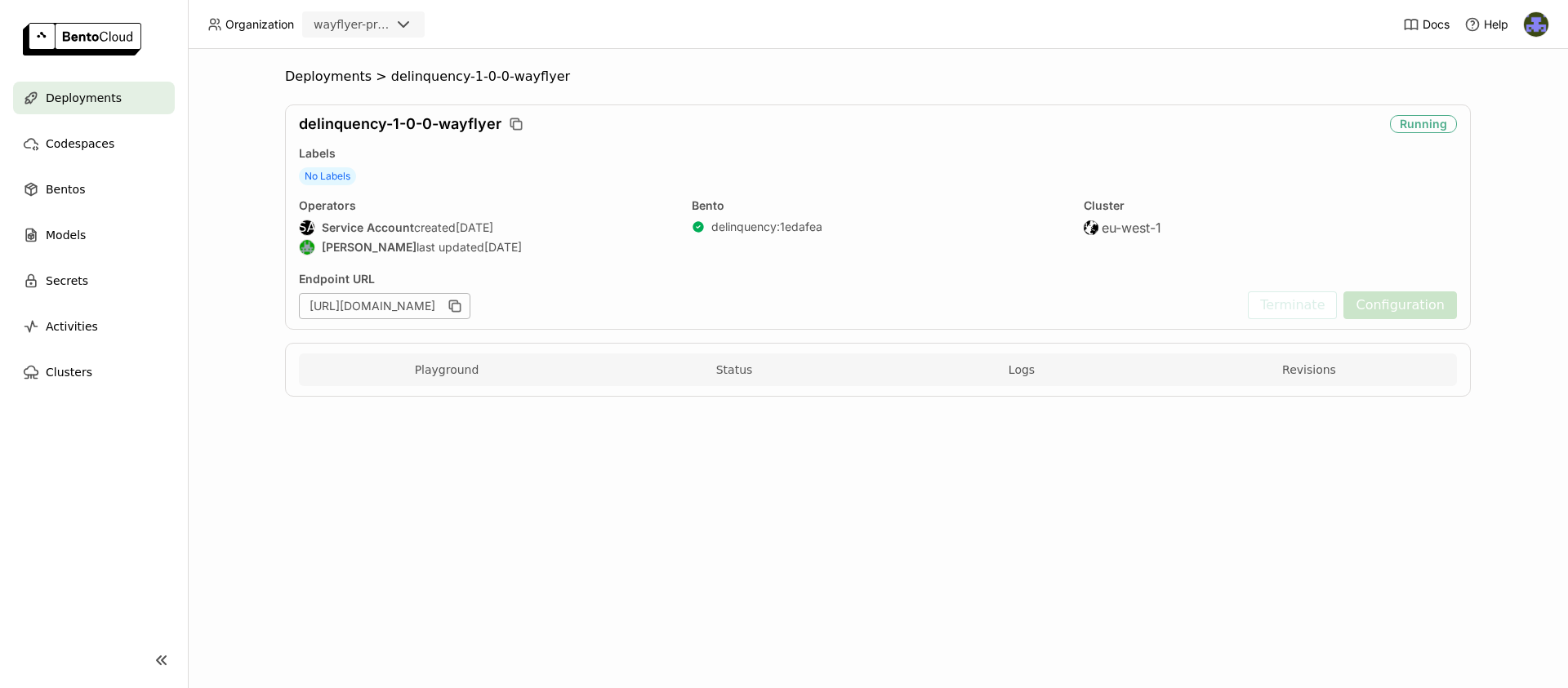
click at [112, 94] on span "Deployments" at bounding box center [84, 98] width 76 height 20
